Goal: Transaction & Acquisition: Download file/media

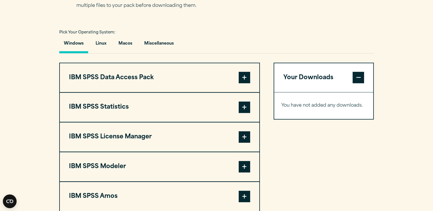
scroll to position [414, 0]
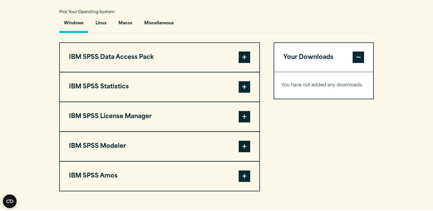
click at [246, 93] on span at bounding box center [244, 86] width 11 height 11
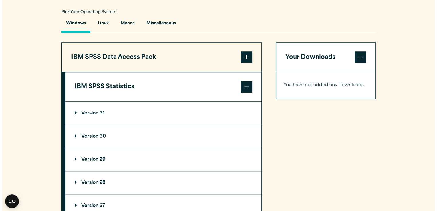
scroll to position [461, 0]
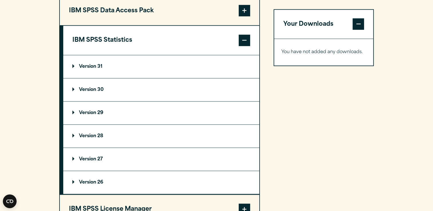
click at [87, 92] on p "Version 30" at bounding box center [87, 90] width 31 height 5
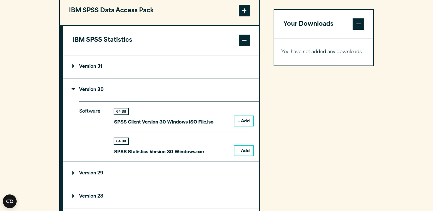
click at [242, 156] on button "+ Add" at bounding box center [243, 151] width 19 height 10
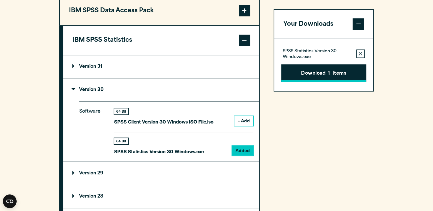
click at [313, 77] on button "Download 1 Items" at bounding box center [323, 73] width 85 height 18
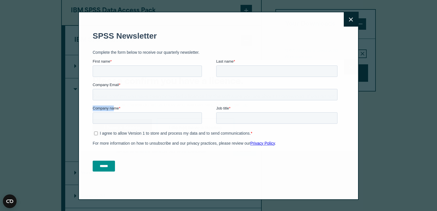
click at [114, 116] on form "SPSS Newsletter Complete the form below to receive our quarterly newsletter. Fi…" at bounding box center [216, 101] width 247 height 151
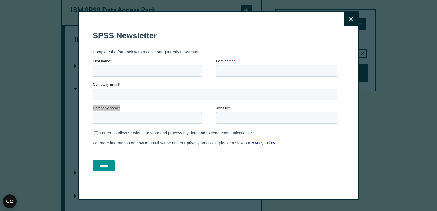
click at [351, 21] on icon at bounding box center [351, 19] width 4 height 4
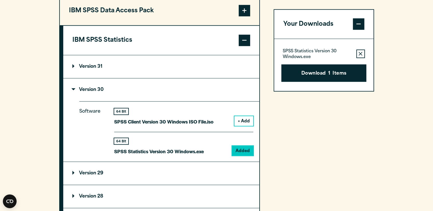
click at [301, 72] on button "Download 1 Items" at bounding box center [323, 73] width 85 height 18
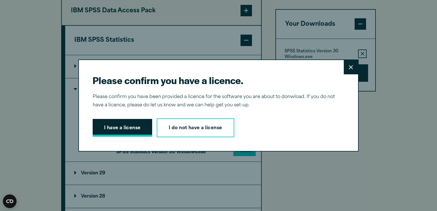
click at [109, 125] on button "I have a license" at bounding box center [123, 128] width 60 height 18
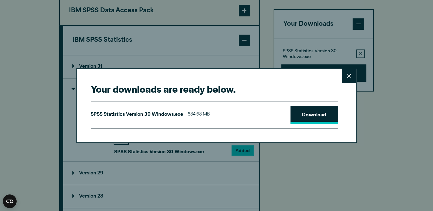
click at [308, 115] on link "Download" at bounding box center [315, 115] width 48 height 18
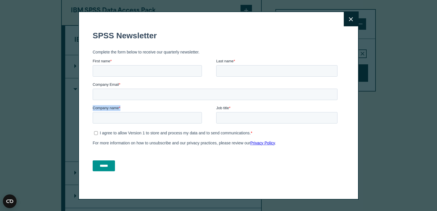
click at [250, 151] on form "SPSS Newsletter Complete the form below to receive our quarterly newsletter. Fi…" at bounding box center [216, 101] width 247 height 151
